Goal: Complete application form

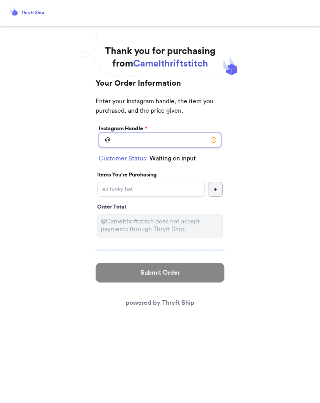
click at [122, 140] on input "Instagram Handle *" at bounding box center [160, 139] width 123 height 15
click at [132, 138] on input "Instagram Handle *" at bounding box center [160, 139] width 123 height 15
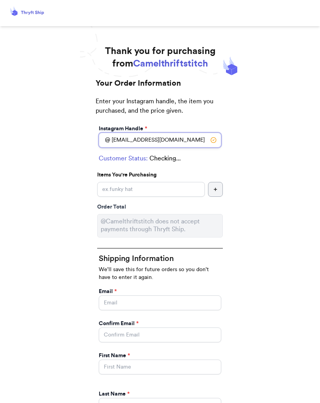
type input "[EMAIL_ADDRESS][DOMAIN_NAME]"
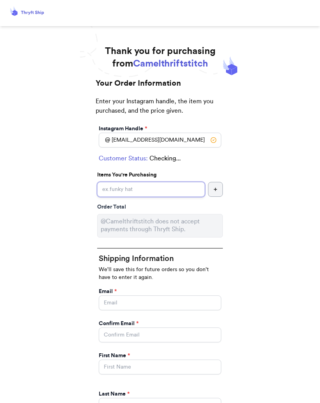
click at [165, 185] on input "Instagram Handle *" at bounding box center [151, 189] width 108 height 15
type input "Dress"
select select "IL"
type input "[GEOGRAPHIC_DATA]"
type input "60302"
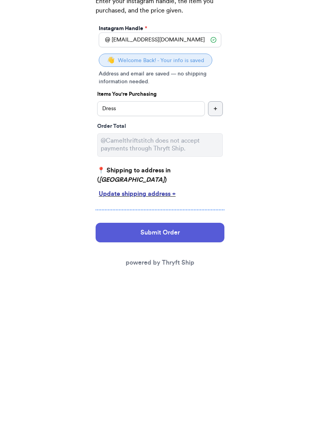
click at [209, 323] on button "Submit Order" at bounding box center [160, 333] width 129 height 20
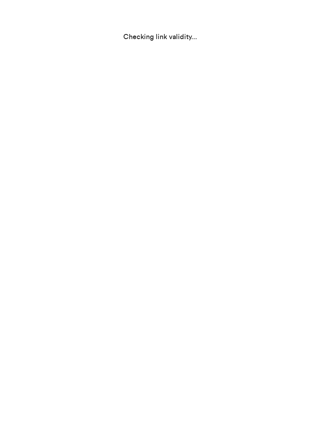
select select "IL"
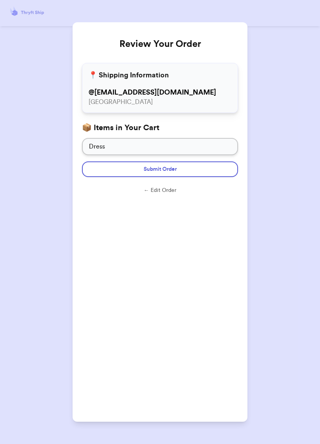
click at [216, 166] on button "Submit Order" at bounding box center [160, 169] width 156 height 16
